Goal: Task Accomplishment & Management: Use online tool/utility

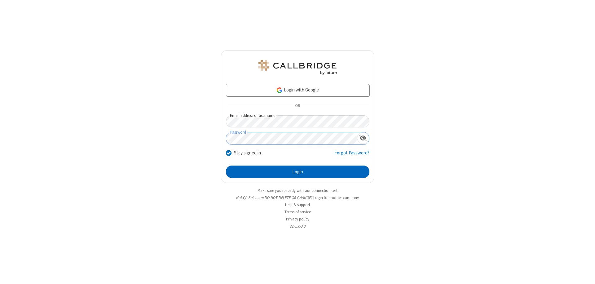
click at [298, 172] on button "Login" at bounding box center [298, 172] width 144 height 12
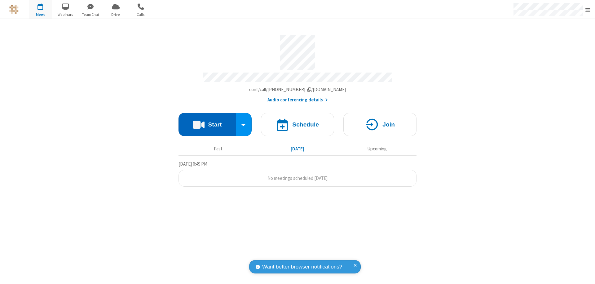
click at [207, 122] on button "Start" at bounding box center [207, 124] width 57 height 23
